Goal: Transaction & Acquisition: Purchase product/service

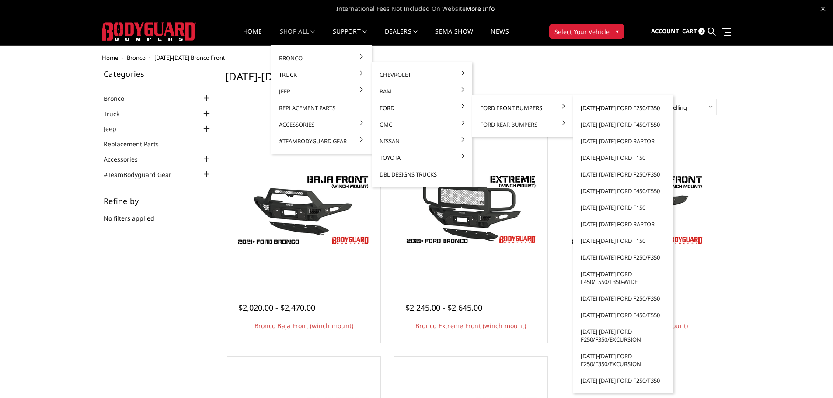
click at [597, 111] on link "[DATE]-[DATE] Ford F250/F350" at bounding box center [623, 108] width 94 height 17
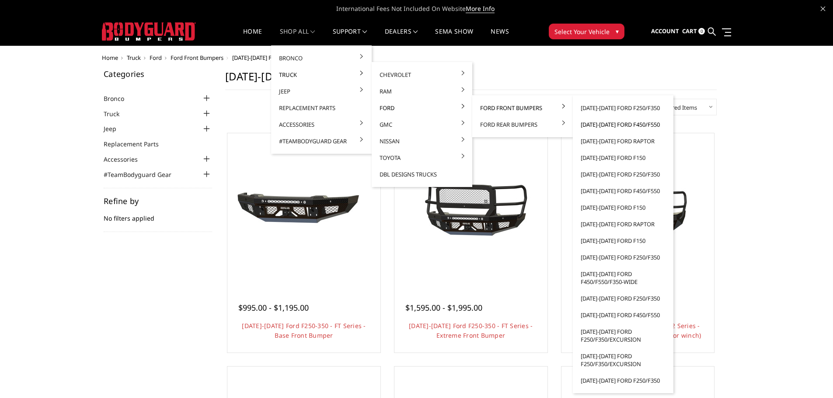
click at [598, 126] on link "[DATE]-[DATE] Ford F450/F550" at bounding box center [623, 124] width 94 height 17
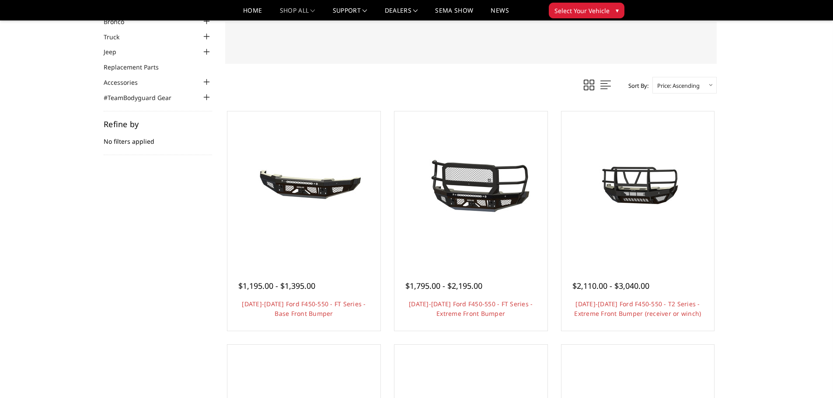
scroll to position [44, 0]
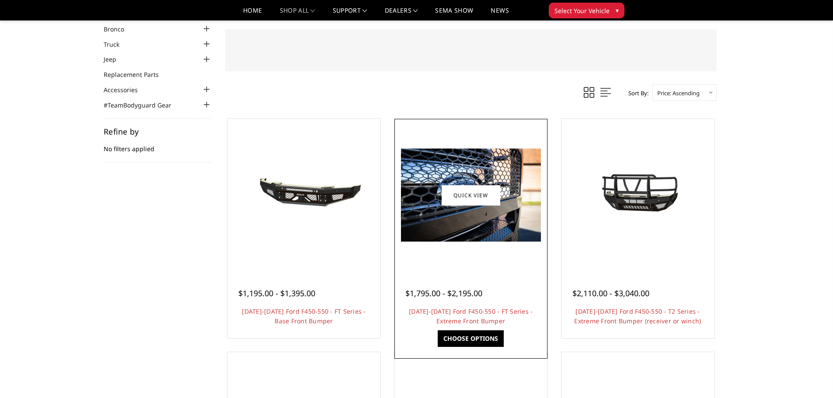
click at [470, 209] on img at bounding box center [471, 195] width 140 height 93
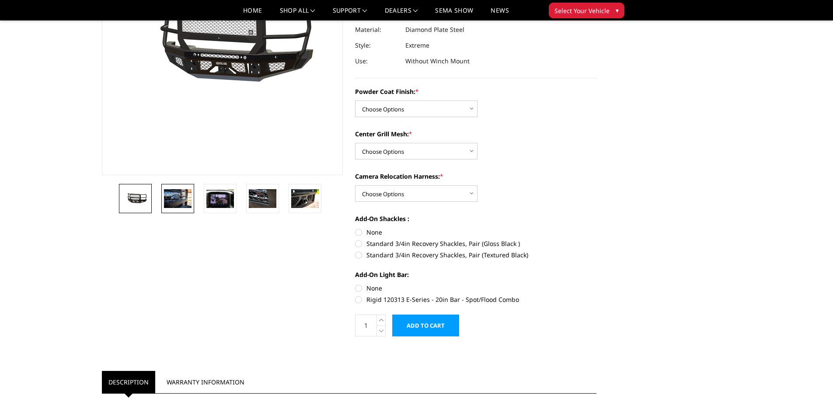
click at [189, 208] on link at bounding box center [177, 198] width 33 height 29
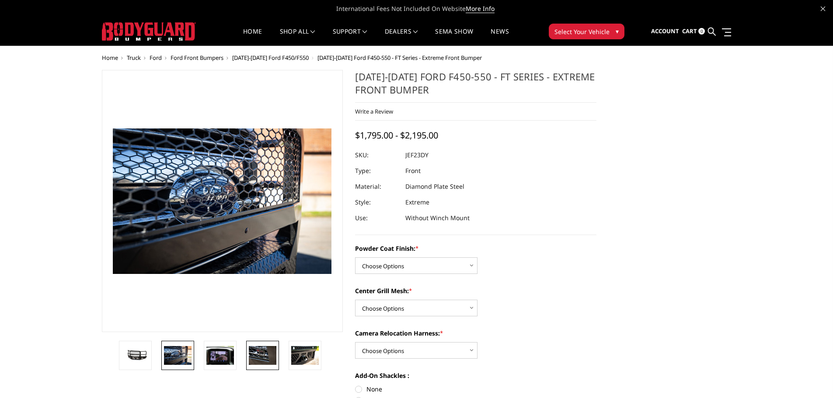
click at [268, 357] on img at bounding box center [263, 355] width 28 height 18
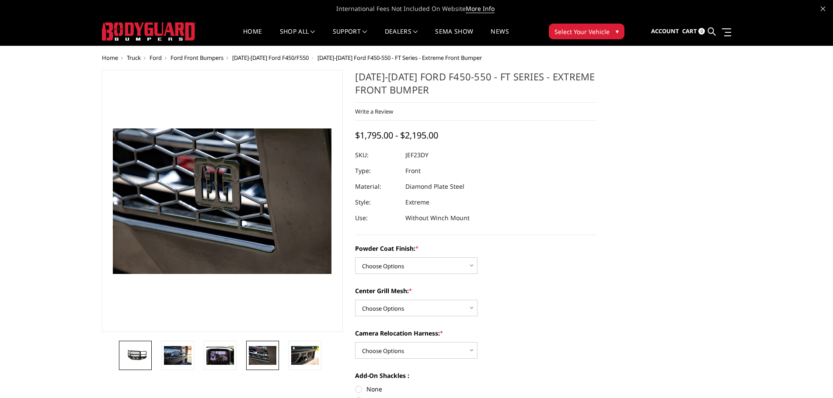
click at [141, 362] on img at bounding box center [136, 355] width 28 height 13
